Goal: Information Seeking & Learning: Learn about a topic

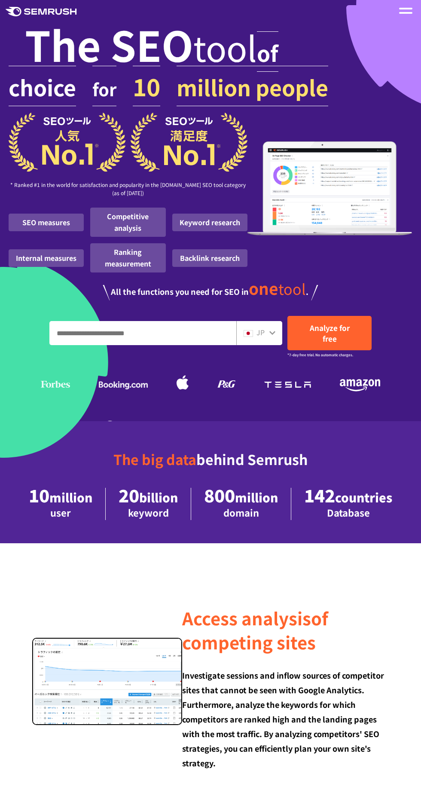
click at [272, 341] on div "JP" at bounding box center [260, 333] width 46 height 24
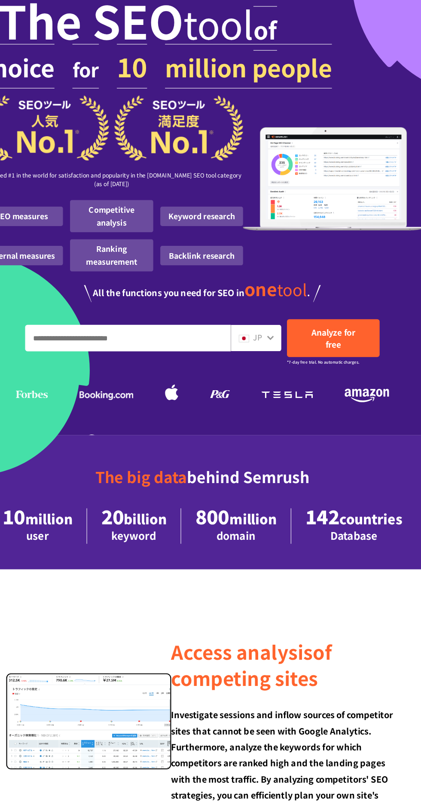
click at [277, 340] on div "JP" at bounding box center [260, 333] width 46 height 24
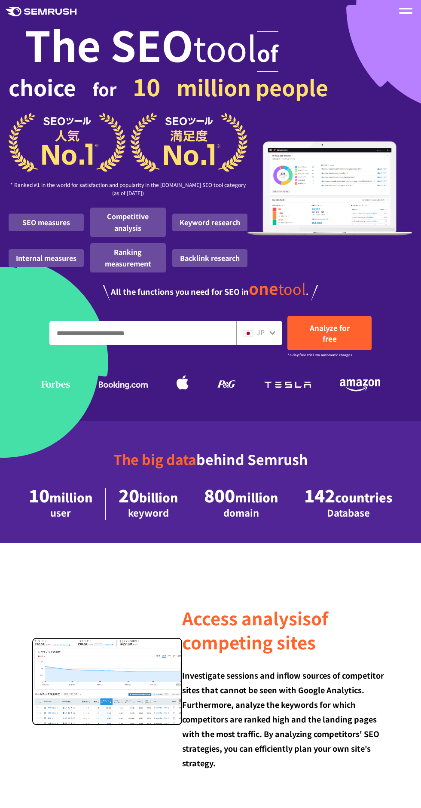
click at [252, 333] on img at bounding box center [248, 333] width 9 height 7
click at [171, 332] on input "Enter the URL and keywords" at bounding box center [143, 333] width 186 height 23
click at [289, 332] on link "Analyze for free" at bounding box center [330, 333] width 84 height 34
click at [149, 334] on input "Enter the URL and keywords" at bounding box center [143, 333] width 186 height 23
type input "*********"
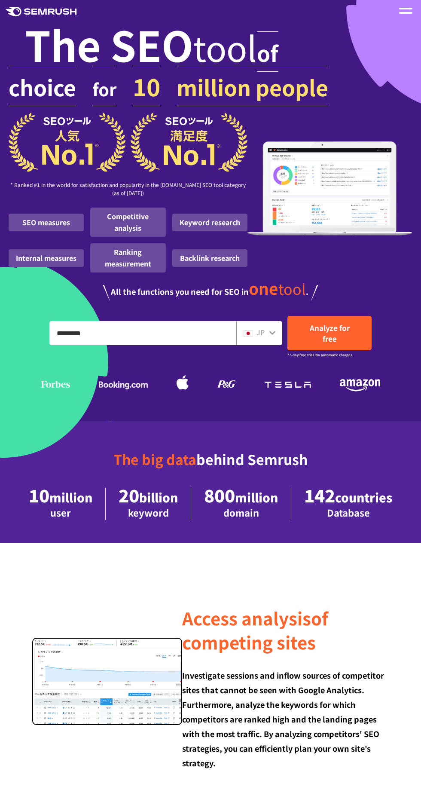
click at [336, 341] on font "Analyze for free" at bounding box center [330, 334] width 40 height 22
click at [337, 344] on link "Analyze for free" at bounding box center [330, 333] width 84 height 34
click at [250, 333] on img at bounding box center [248, 333] width 9 height 7
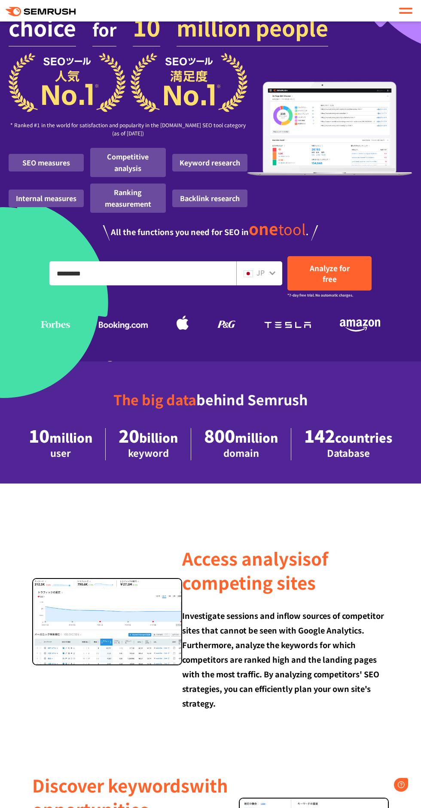
scroll to position [61, 0]
